Goal: Information Seeking & Learning: Ask a question

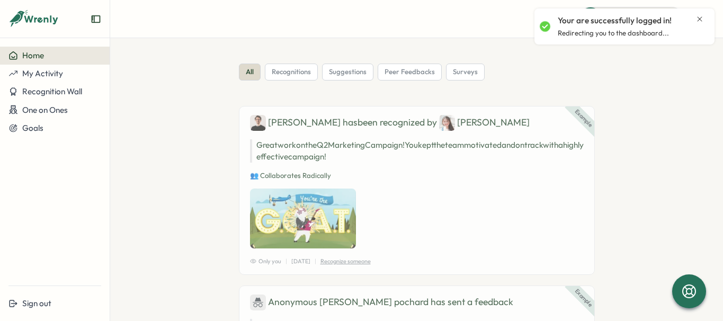
click at [700, 17] on icon "Close notification" at bounding box center [700, 19] width 8 height 8
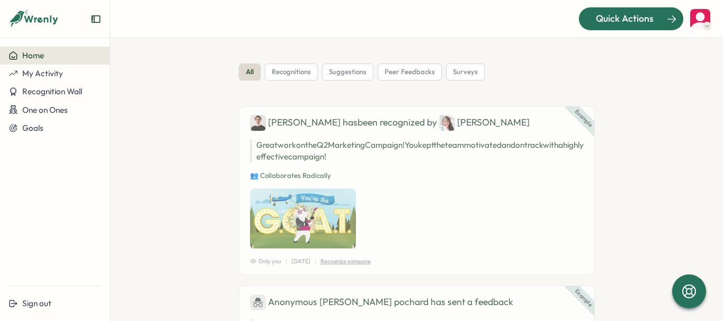
click at [617, 17] on span "Quick Actions" at bounding box center [625, 19] width 58 height 14
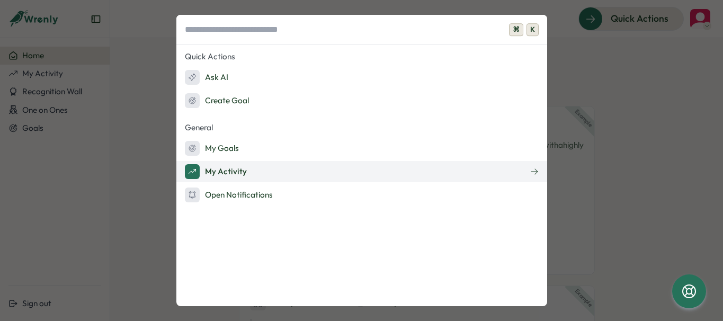
click at [246, 171] on button "My Activity" at bounding box center [361, 171] width 371 height 21
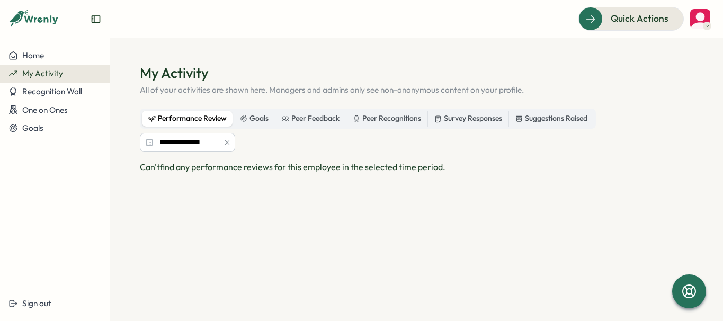
click at [26, 14] on icon at bounding box center [33, 19] width 51 height 18
click at [40, 55] on span "Home" at bounding box center [33, 55] width 22 height 10
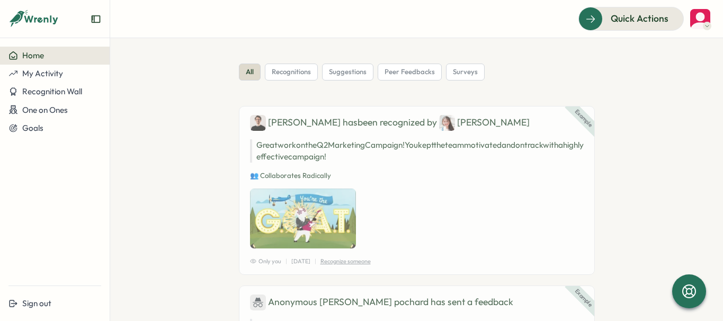
click at [40, 55] on span "Home" at bounding box center [33, 55] width 22 height 10
click at [49, 99] on button "Recognition Wall" at bounding box center [55, 92] width 110 height 18
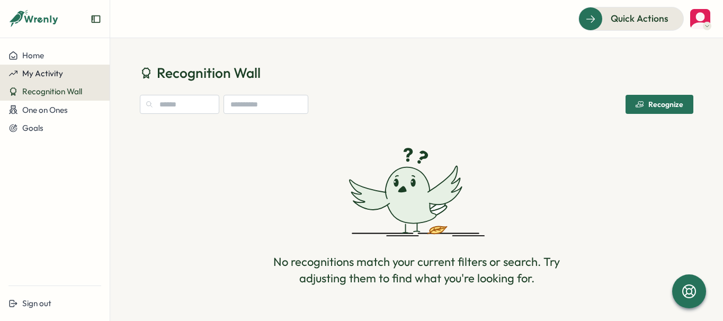
click at [49, 80] on button "My Activity" at bounding box center [55, 74] width 110 height 18
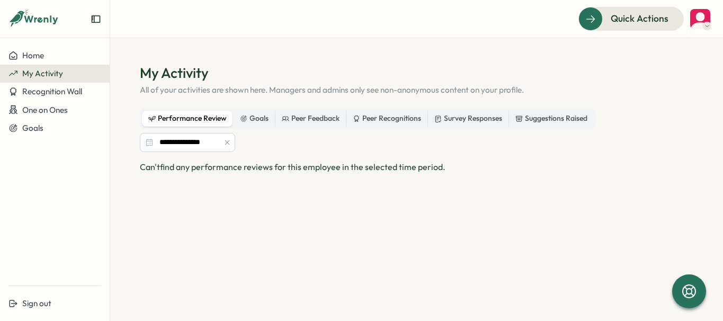
click at [37, 12] on icon at bounding box center [33, 19] width 51 height 18
click at [102, 21] on div at bounding box center [55, 23] width 110 height 30
click at [695, 21] on img at bounding box center [700, 19] width 20 height 20
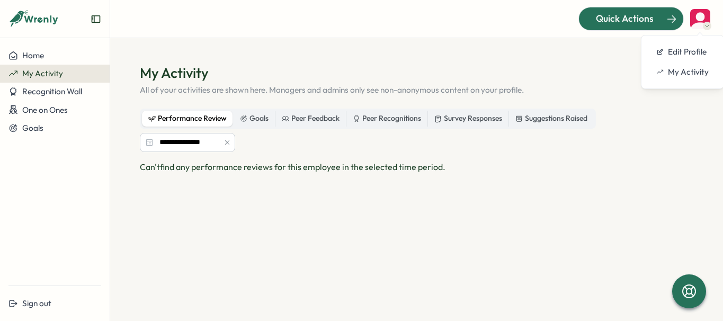
click at [659, 18] on div "Quick Actions" at bounding box center [625, 19] width 96 height 14
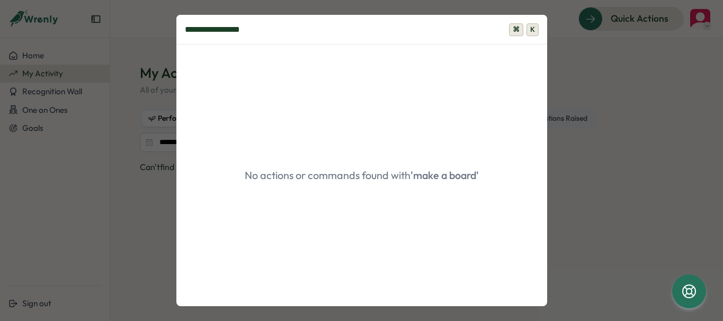
type input "**********"
click at [534, 31] on span "K" at bounding box center [533, 29] width 12 height 13
click at [581, 87] on div "**********" at bounding box center [361, 160] width 723 height 321
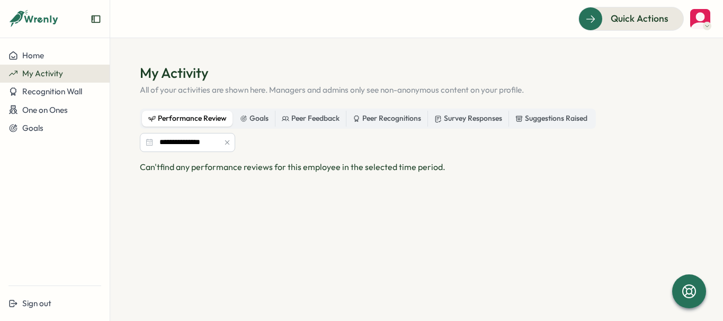
click at [225, 141] on icon "button" at bounding box center [227, 142] width 7 height 7
click at [50, 19] on icon at bounding box center [33, 19] width 51 height 18
click at [95, 20] on icon "Expand sidebar" at bounding box center [96, 19] width 11 height 11
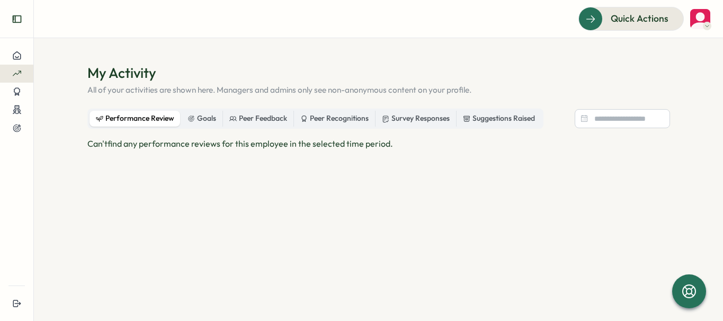
click at [20, 16] on icon "Expand sidebar" at bounding box center [17, 19] width 11 height 11
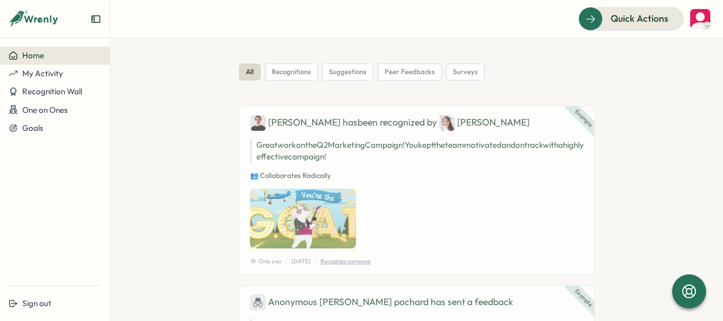
click at [300, 152] on p "Great work on the Q2 Marketing Campaign! You kept the team motivated and on tra…" at bounding box center [417, 150] width 334 height 23
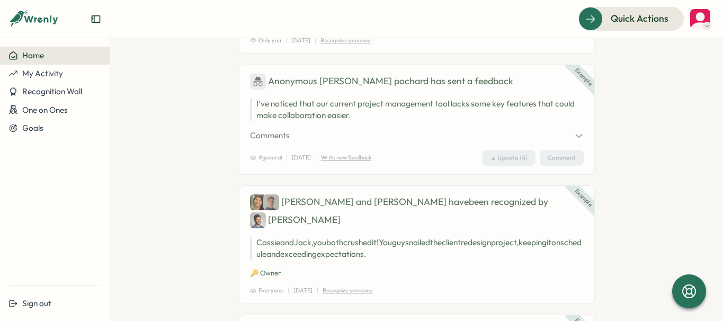
scroll to position [326, 0]
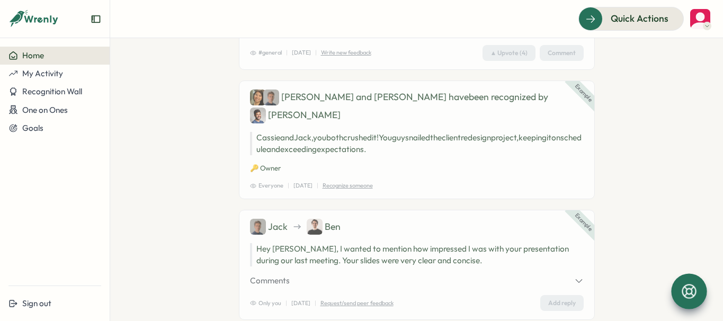
click at [693, 296] on icon at bounding box center [689, 291] width 18 height 18
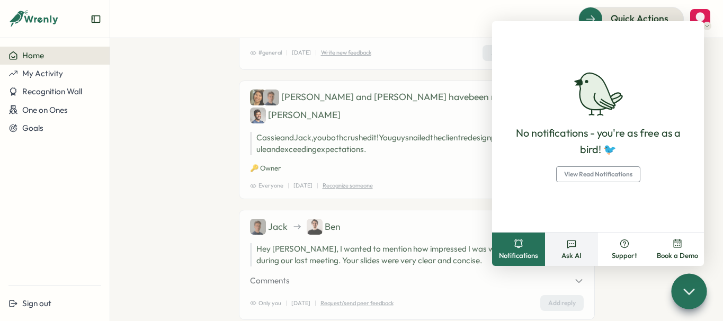
click at [573, 255] on span "Ask AI" at bounding box center [572, 256] width 20 height 10
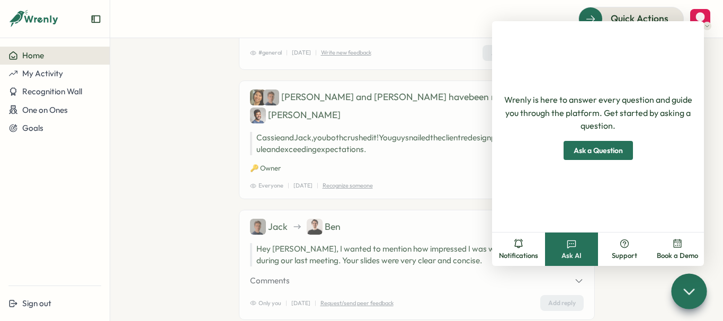
click at [595, 154] on span "Ask a Question" at bounding box center [598, 150] width 49 height 18
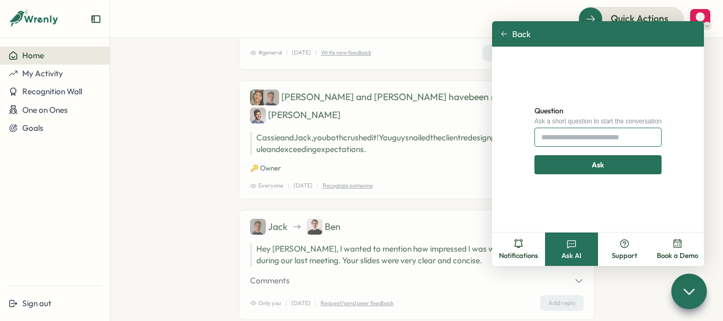
click at [595, 137] on input "Question" at bounding box center [598, 137] width 127 height 19
type input "**********"
click button "Ask" at bounding box center [598, 164] width 127 height 19
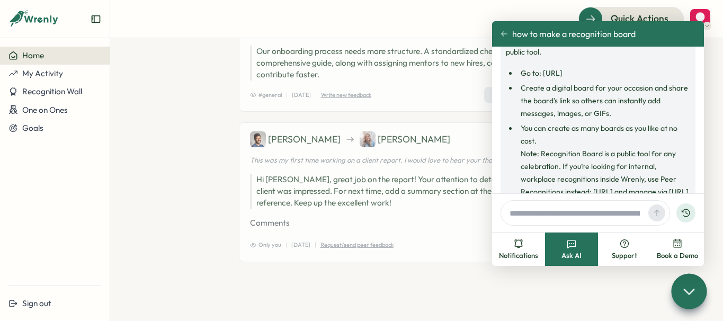
scroll to position [39, 0]
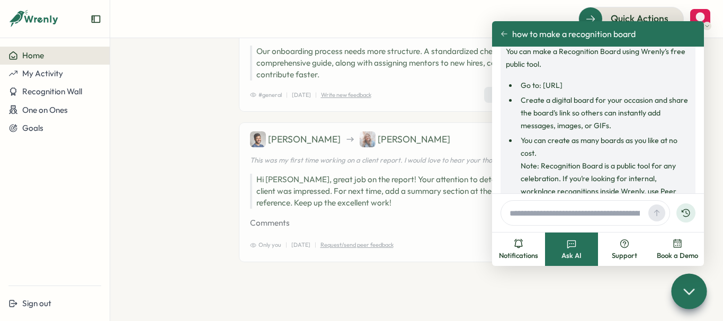
drag, startPoint x: 618, startPoint y: 94, endPoint x: 542, endPoint y: 85, distance: 77.3
click at [542, 85] on li "Go to: [URL]" at bounding box center [604, 85] width 173 height 13
click at [582, 85] on li "Go to: [URL]" at bounding box center [604, 85] width 173 height 13
drag, startPoint x: 618, startPoint y: 95, endPoint x: 542, endPoint y: 83, distance: 77.4
click at [542, 83] on li "Go to: [URL]" at bounding box center [604, 85] width 173 height 13
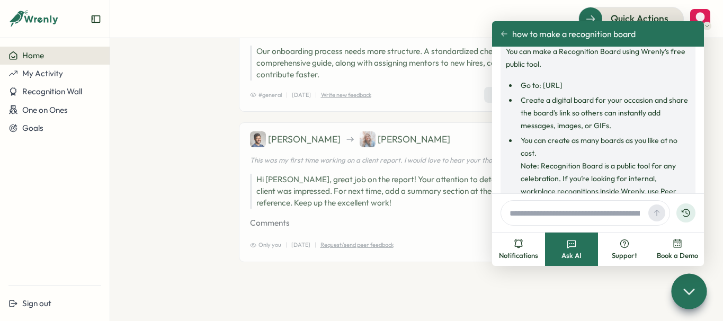
copy li "[URL]"
